Goal: Find specific page/section: Find specific page/section

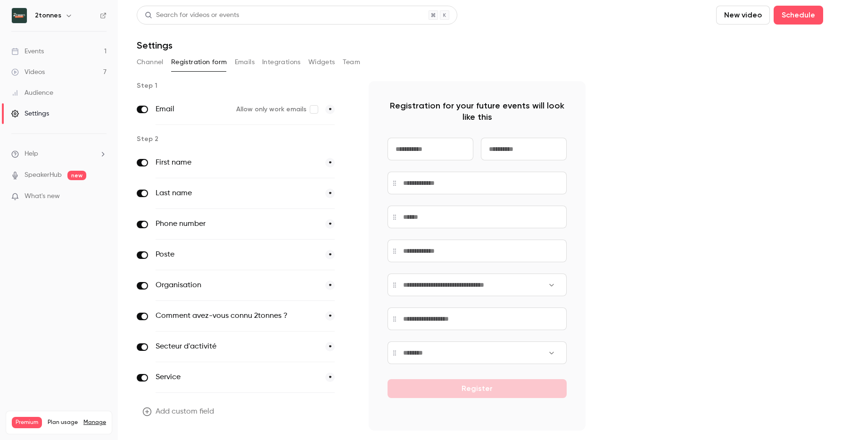
scroll to position [25, 0]
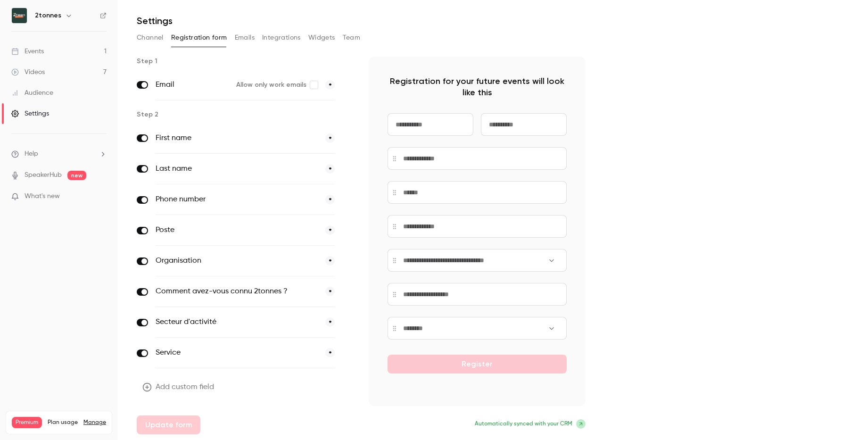
click at [57, 50] on link "Events 1" at bounding box center [59, 51] width 118 height 21
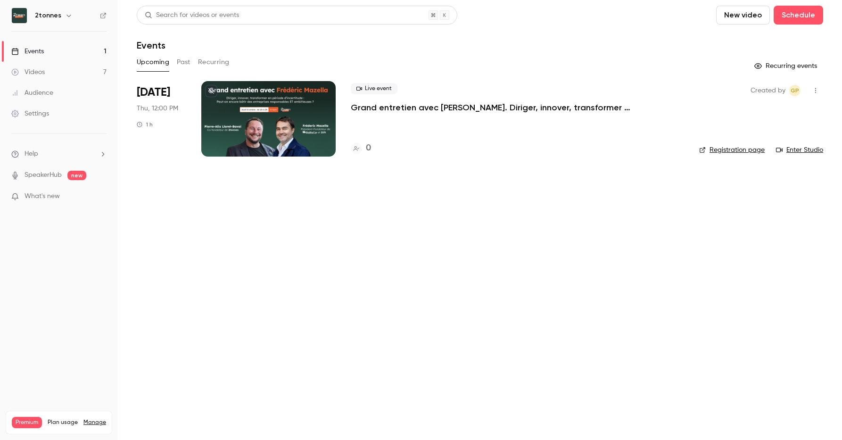
click at [182, 64] on button "Past" at bounding box center [184, 62] width 14 height 15
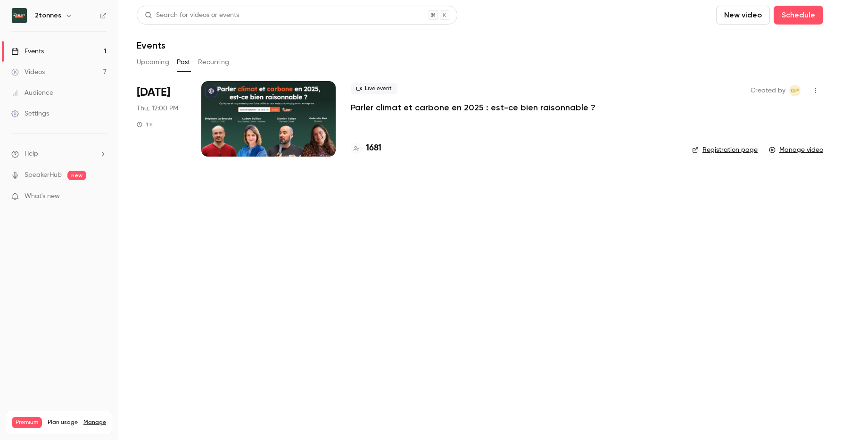
click at [262, 107] on div at bounding box center [268, 118] width 134 height 75
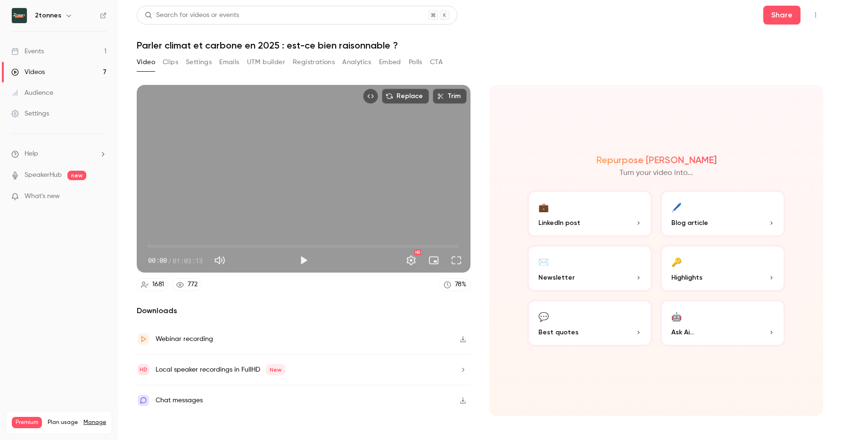
click at [308, 59] on button "Registrations" at bounding box center [314, 62] width 42 height 15
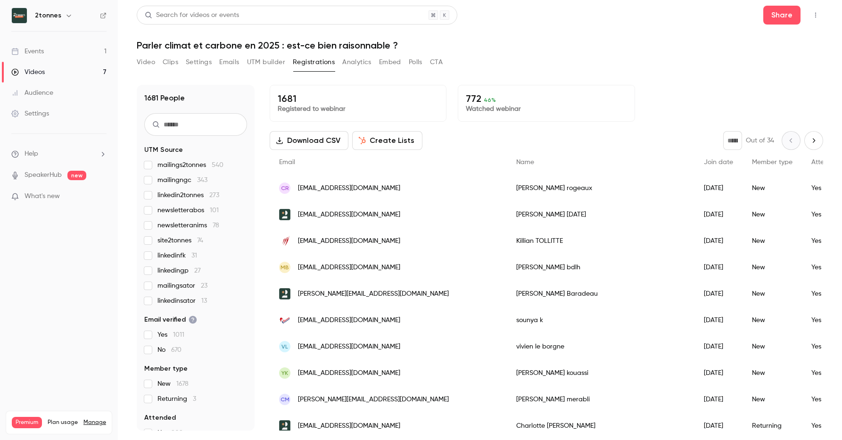
click at [165, 227] on span "newsletteranims 78" at bounding box center [188, 225] width 62 height 9
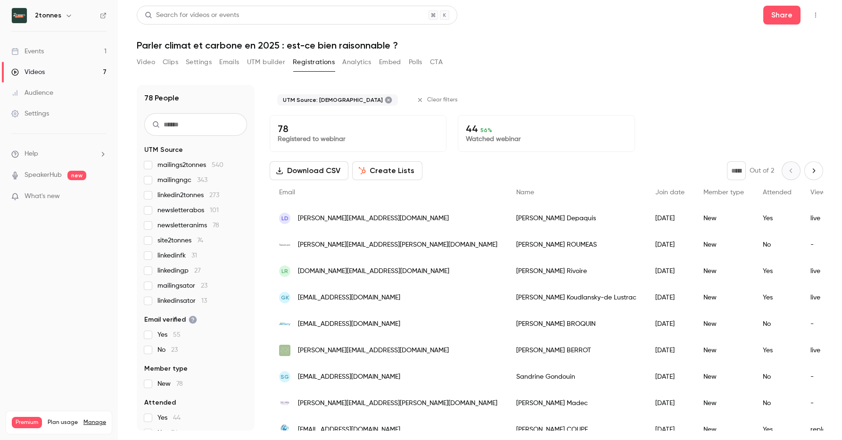
click at [165, 227] on span "newsletteranims 78" at bounding box center [188, 225] width 62 height 9
